Goal: Register for event/course

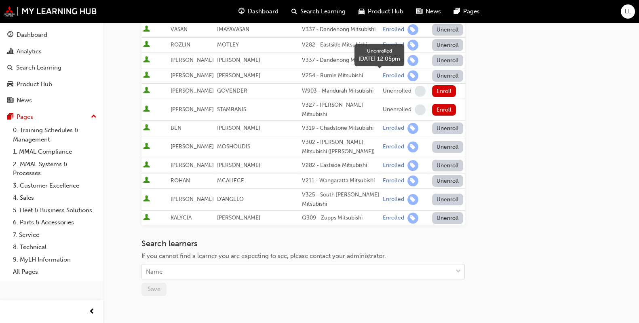
scroll to position [251, 0]
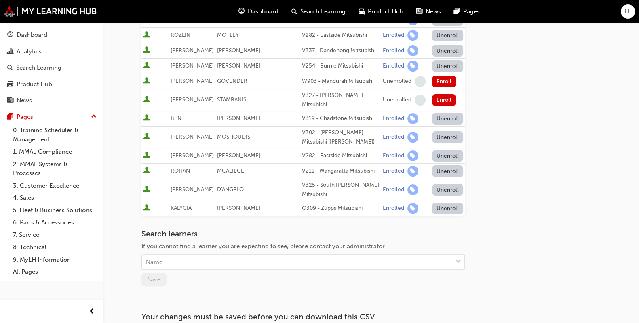
click at [434, 202] on button "Unenroll" at bounding box center [448, 208] width 32 height 12
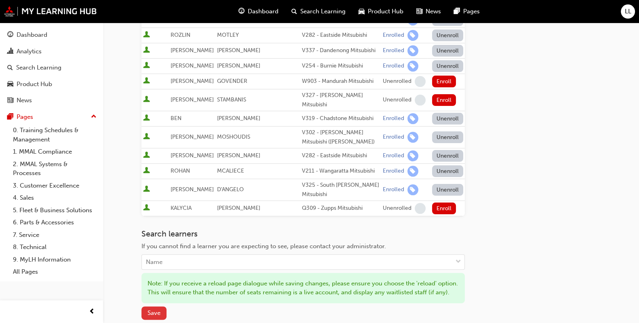
click at [154, 309] on span "Save" at bounding box center [153, 312] width 13 height 7
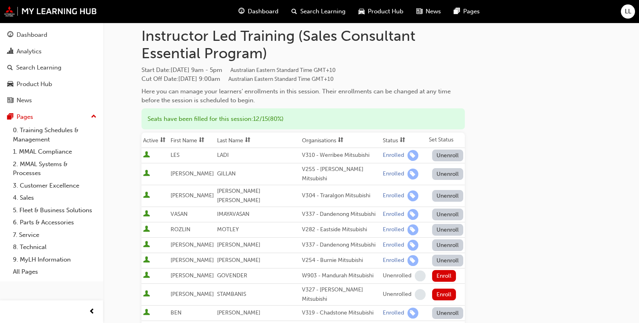
scroll to position [0, 0]
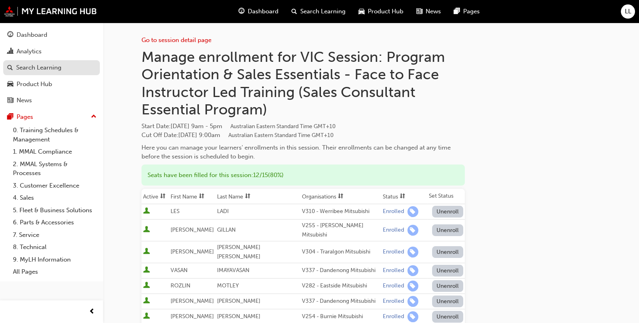
click at [38, 64] on div "Search Learning" at bounding box center [38, 67] width 45 height 9
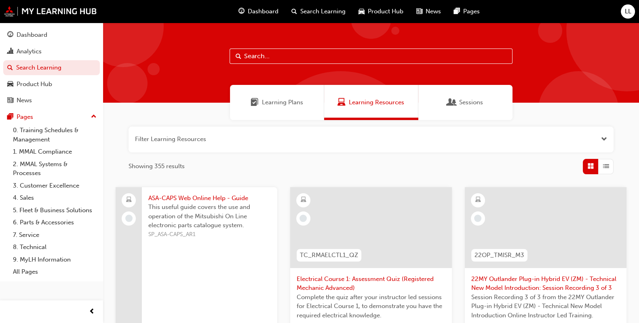
click at [462, 100] on span "Sessions" at bounding box center [471, 102] width 24 height 9
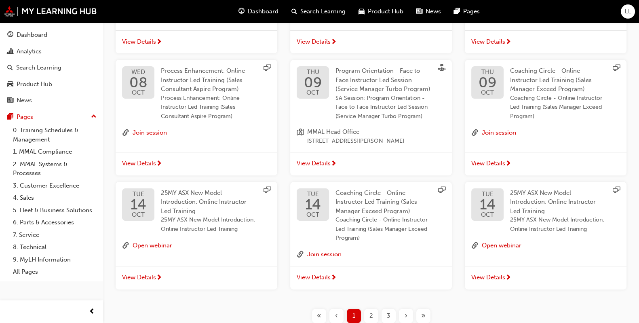
scroll to position [338, 0]
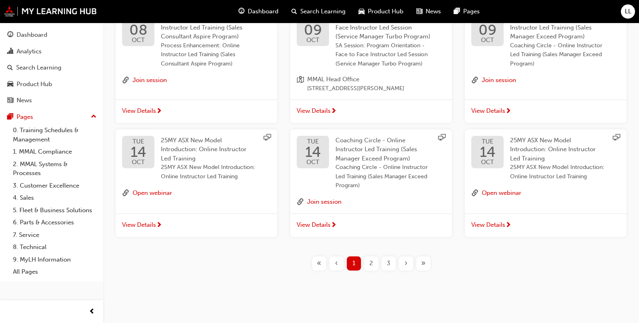
click at [370, 262] on span "2" at bounding box center [371, 263] width 4 height 9
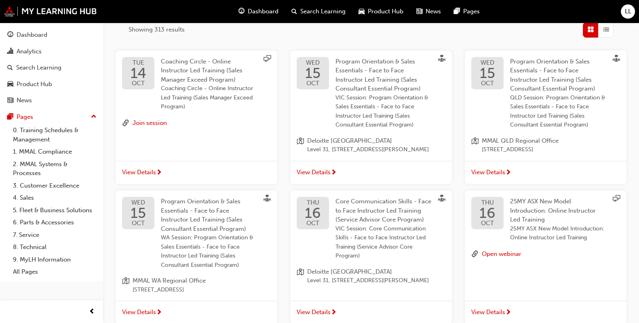
scroll to position [136, 0]
click at [493, 164] on div "View Details" at bounding box center [546, 173] width 162 height 23
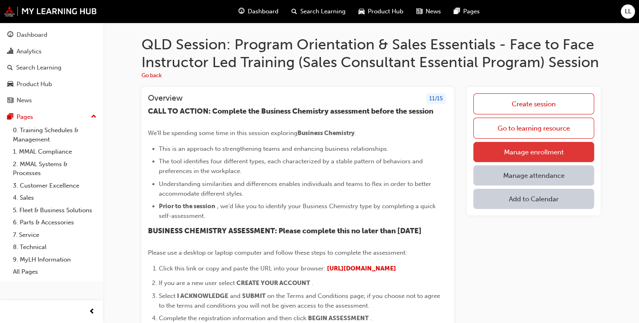
click at [511, 147] on link "Manage enrollment" at bounding box center [533, 152] width 121 height 20
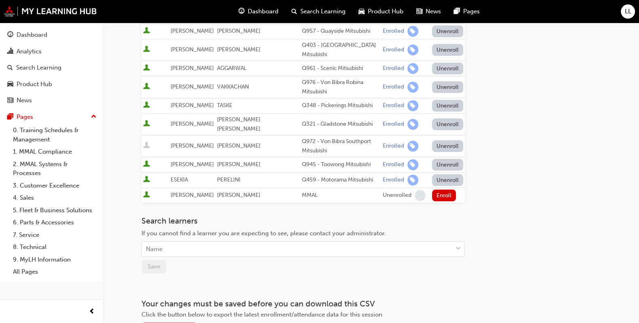
scroll to position [276, 0]
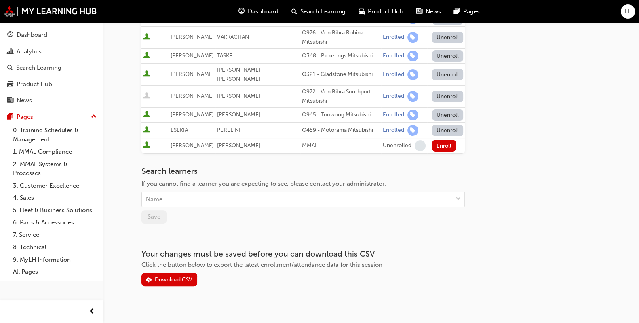
click at [183, 198] on div "Search learners If you cannot find a learner you are expecting to see, please c…" at bounding box center [302, 194] width 323 height 57
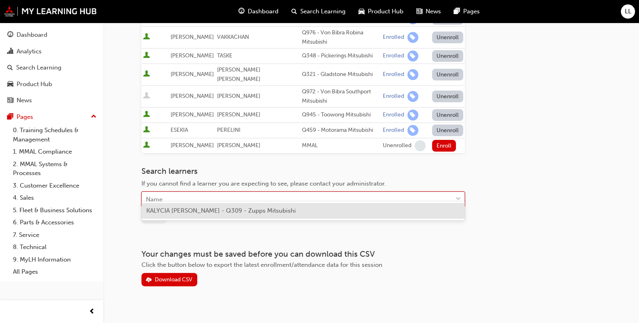
click at [188, 192] on div "Name" at bounding box center [297, 199] width 310 height 14
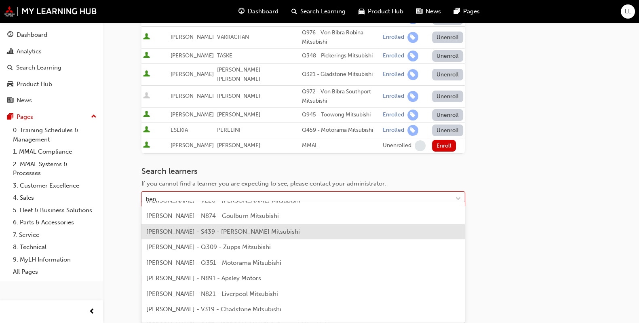
scroll to position [188, 0]
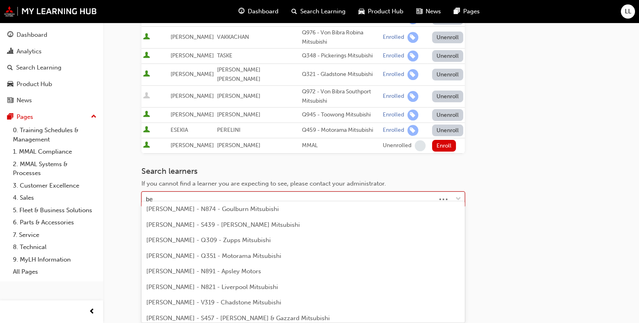
type input "b"
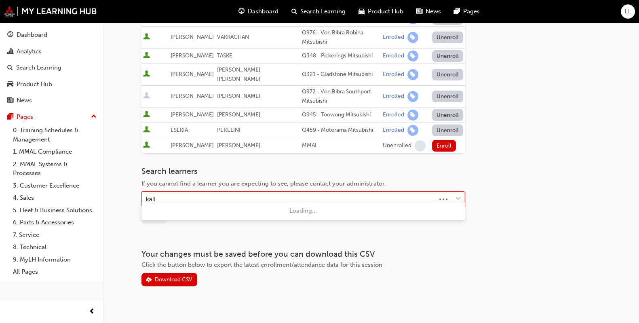
type input "kal"
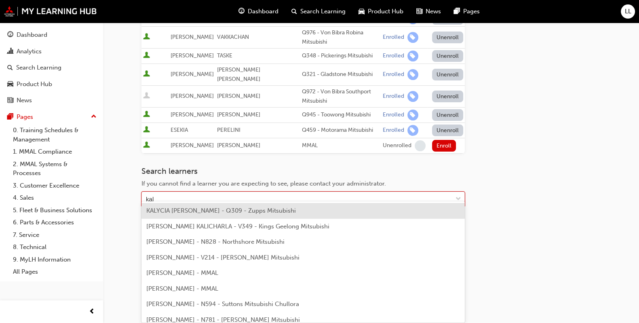
click at [184, 209] on span "KALYCIA [PERSON_NAME] - Q309 - Zupps Mitsubishi" at bounding box center [220, 210] width 149 height 7
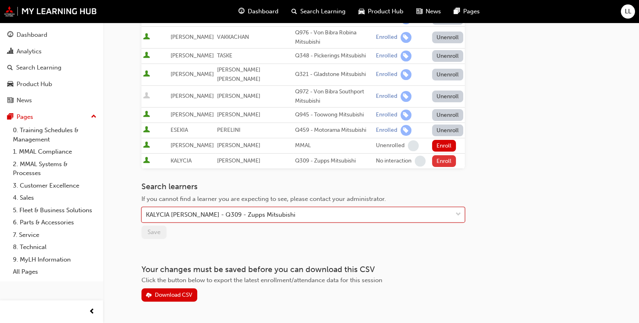
click at [438, 155] on button "Enroll" at bounding box center [444, 161] width 24 height 12
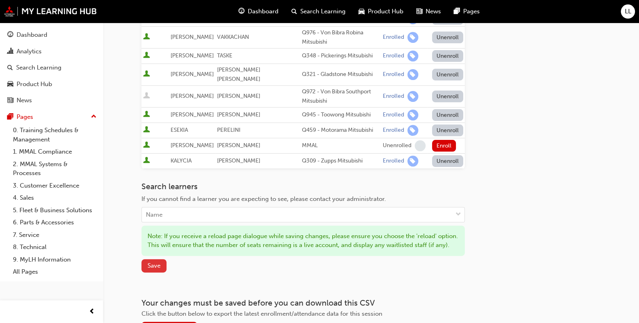
click at [149, 266] on span "Save" at bounding box center [153, 265] width 13 height 7
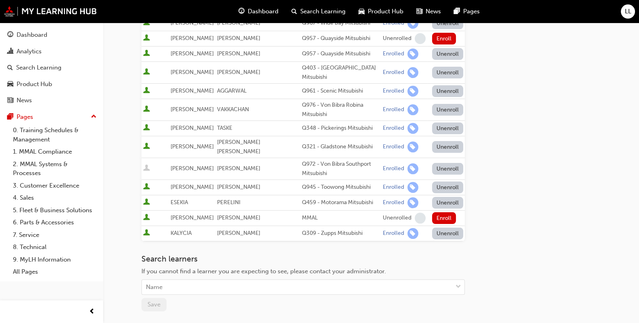
scroll to position [204, 0]
